Goal: Task Accomplishment & Management: Complete application form

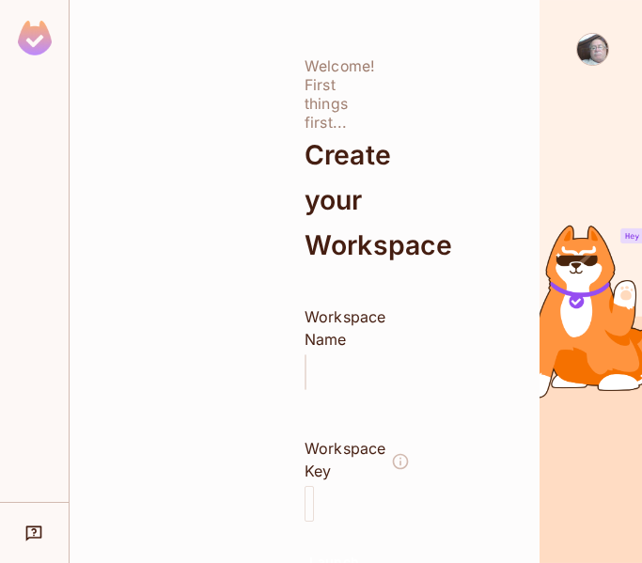
click at [36, 42] on img at bounding box center [35, 38] width 34 height 35
click at [304, 104] on div "Welcome! First things first..." at bounding box center [304, 94] width 0 height 75
click at [332, 327] on div "**********" at bounding box center [305, 281] width 470 height 563
drag, startPoint x: 337, startPoint y: 449, endPoint x: 388, endPoint y: 251, distance: 204.6
click at [337, 437] on div "Workspace Key" at bounding box center [344, 459] width 81 height 45
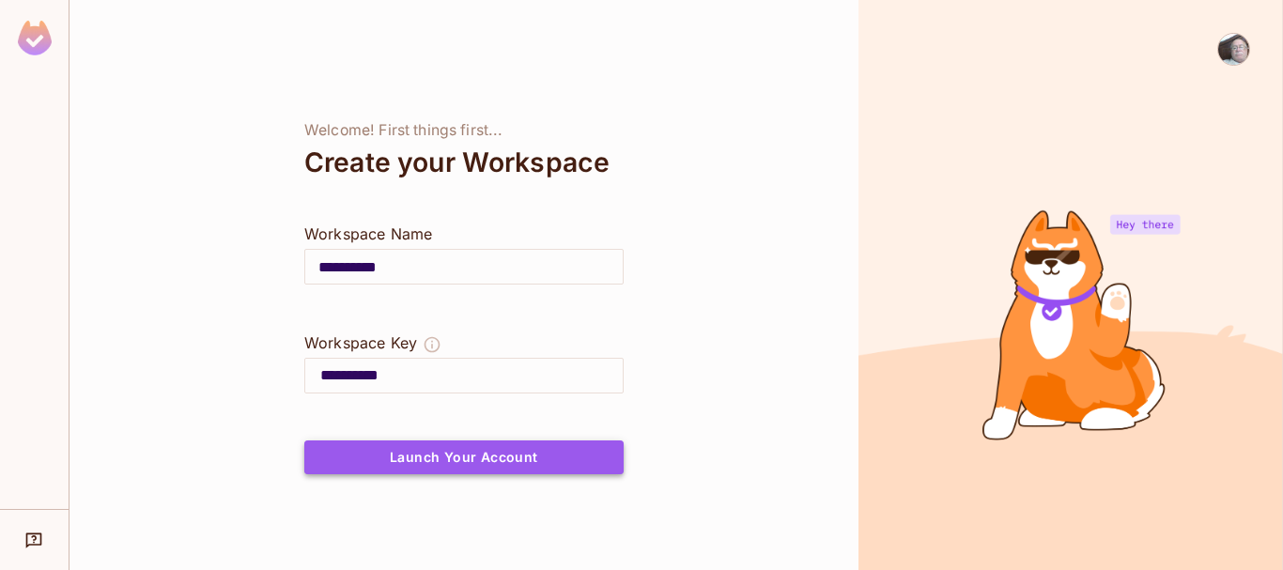
click at [461, 454] on button "Launch Your Account" at bounding box center [463, 458] width 319 height 34
